Goal: Download file/media

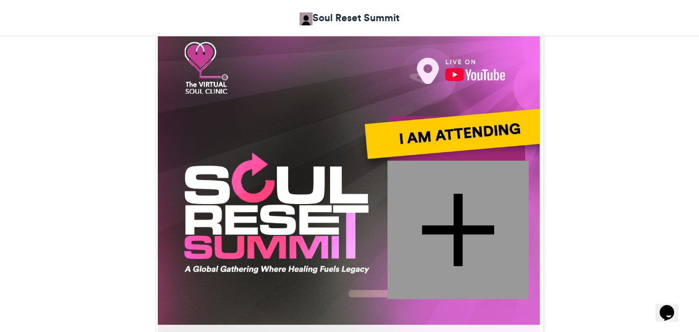
scroll to position [330, 0]
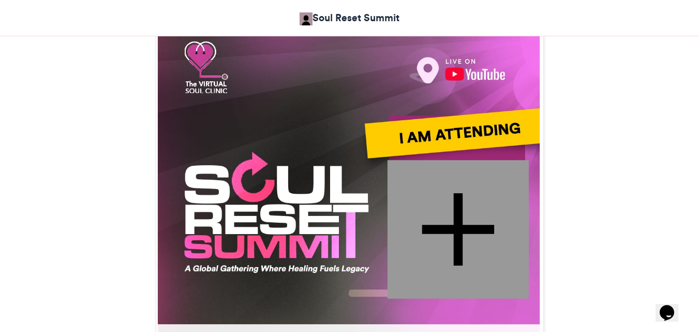
click at [441, 206] on div at bounding box center [457, 229] width 141 height 138
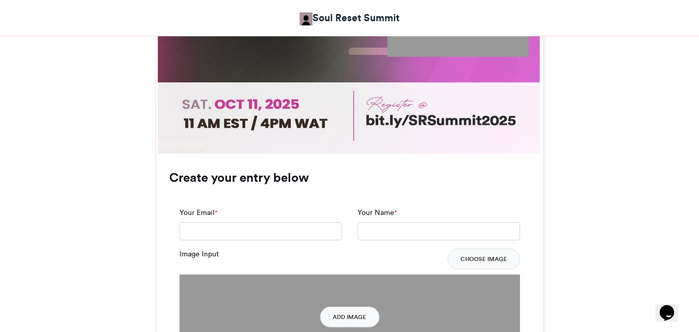
scroll to position [574, 0]
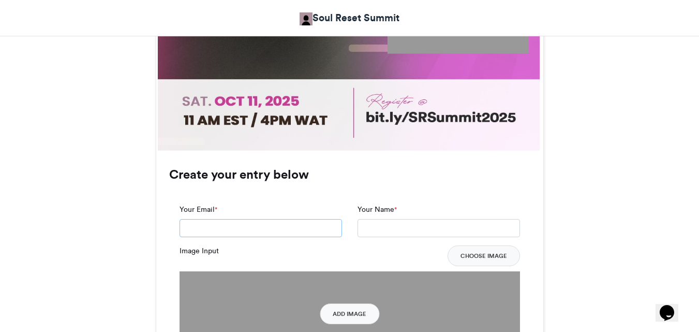
click at [239, 231] on input "Your Email *" at bounding box center [261, 228] width 162 height 19
type input "**********"
click at [403, 226] on input "Your Name *" at bounding box center [438, 228] width 162 height 19
type input "**********"
click at [485, 256] on button "Choose Image" at bounding box center [484, 255] width 72 height 21
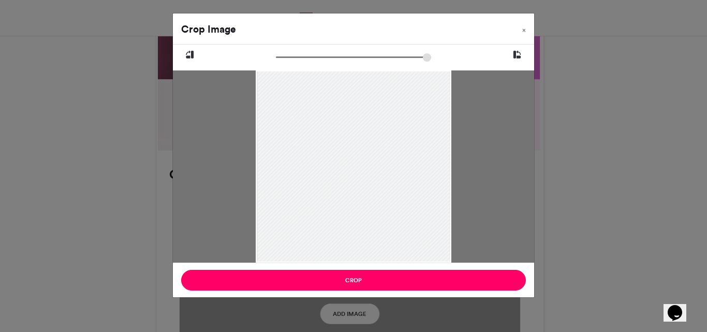
drag, startPoint x: 279, startPoint y: 59, endPoint x: 266, endPoint y: 59, distance: 13.5
click at [276, 59] on input "zoom" at bounding box center [353, 57] width 155 height 10
type input "******"
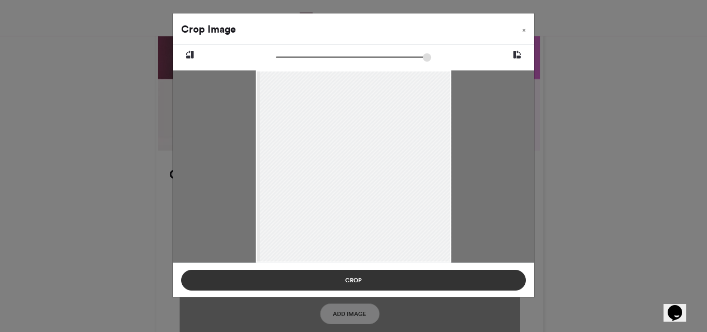
drag, startPoint x: 332, startPoint y: 183, endPoint x: 331, endPoint y: 270, distance: 86.9
click at [331, 270] on div "Crop Image × Crop" at bounding box center [353, 155] width 362 height 285
click at [333, 279] on button "Crop" at bounding box center [353, 280] width 345 height 21
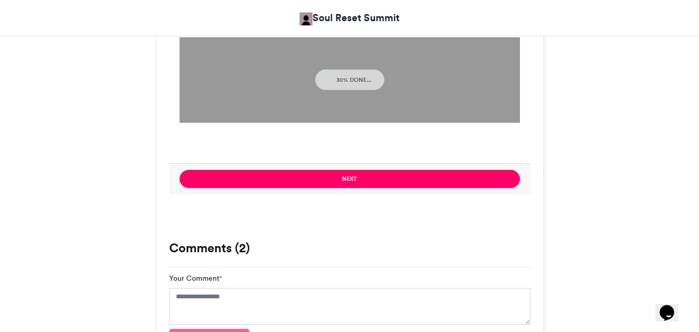
scroll to position [811, 0]
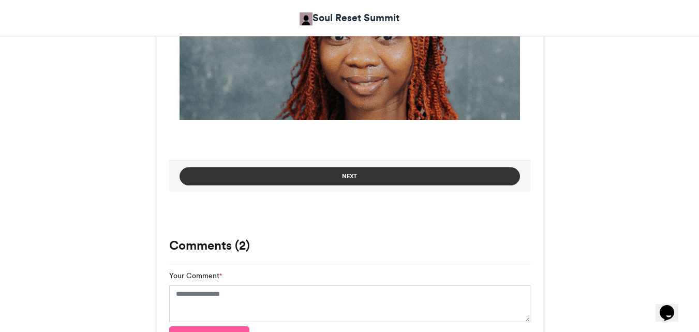
click at [332, 178] on button "Next" at bounding box center [350, 176] width 340 height 18
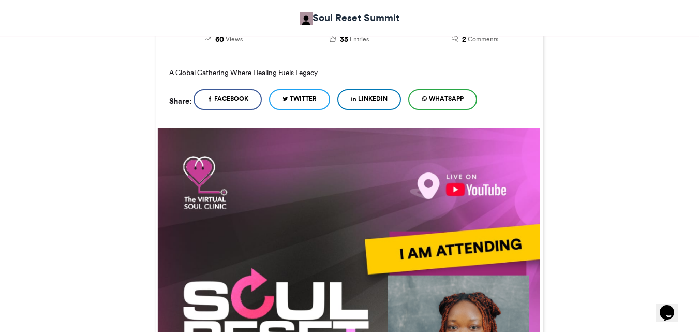
scroll to position [591, 0]
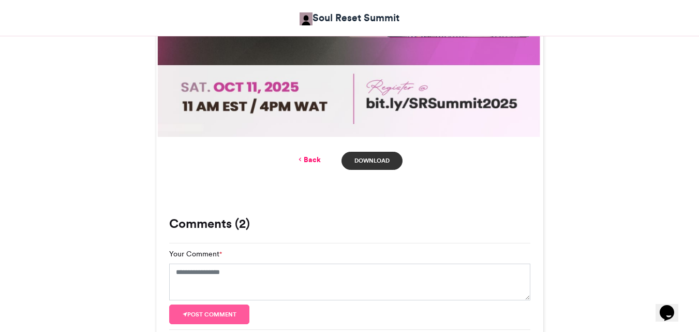
click at [373, 157] on link "Download" at bounding box center [371, 161] width 61 height 18
